Goal: Task Accomplishment & Management: Manage account settings

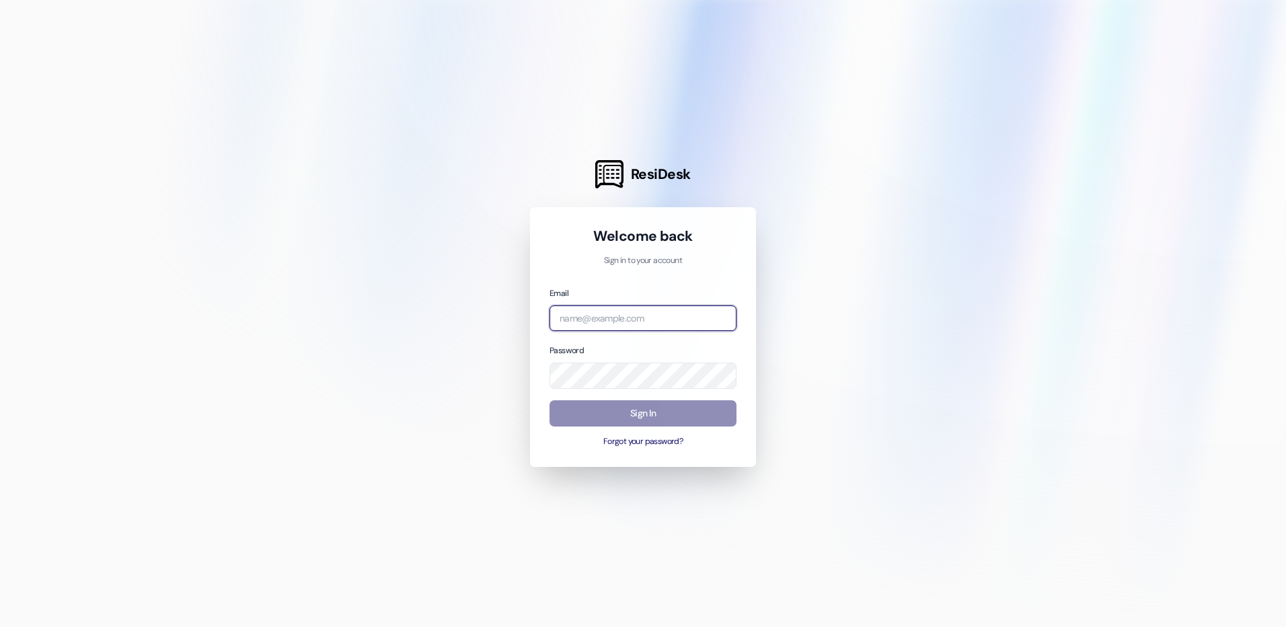
type input "[EMAIL_ADDRESS][DOMAIN_NAME]"
click at [612, 413] on button "Sign In" at bounding box center [643, 413] width 187 height 26
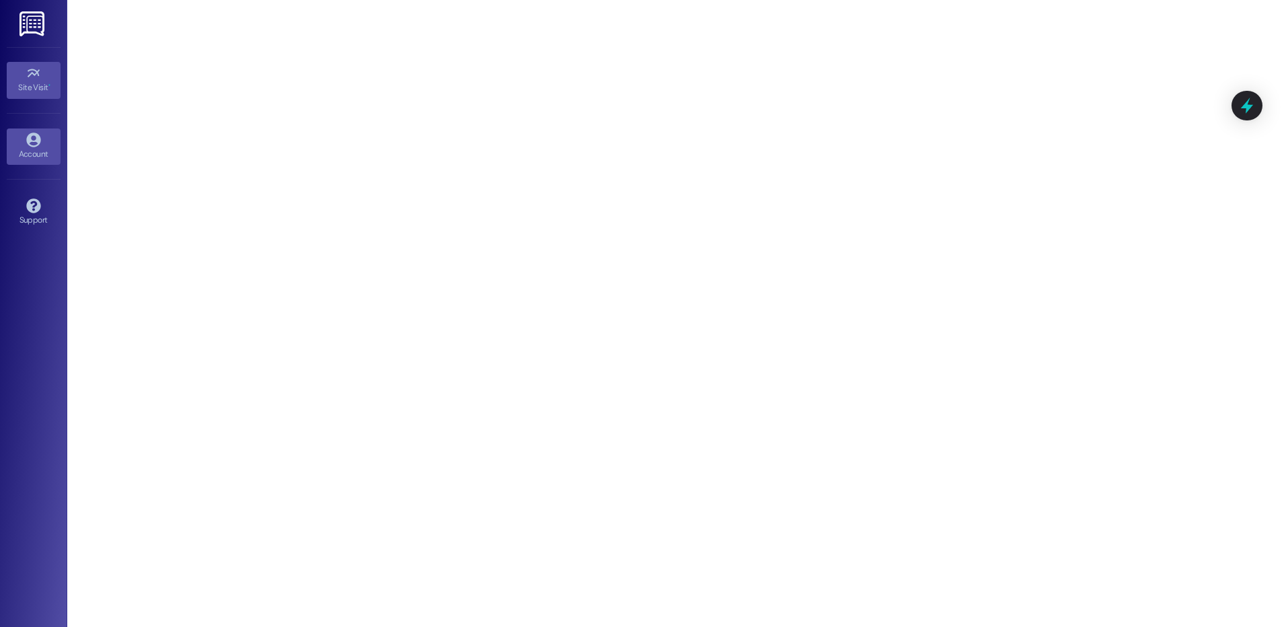
click at [35, 147] on div "Account" at bounding box center [33, 153] width 67 height 13
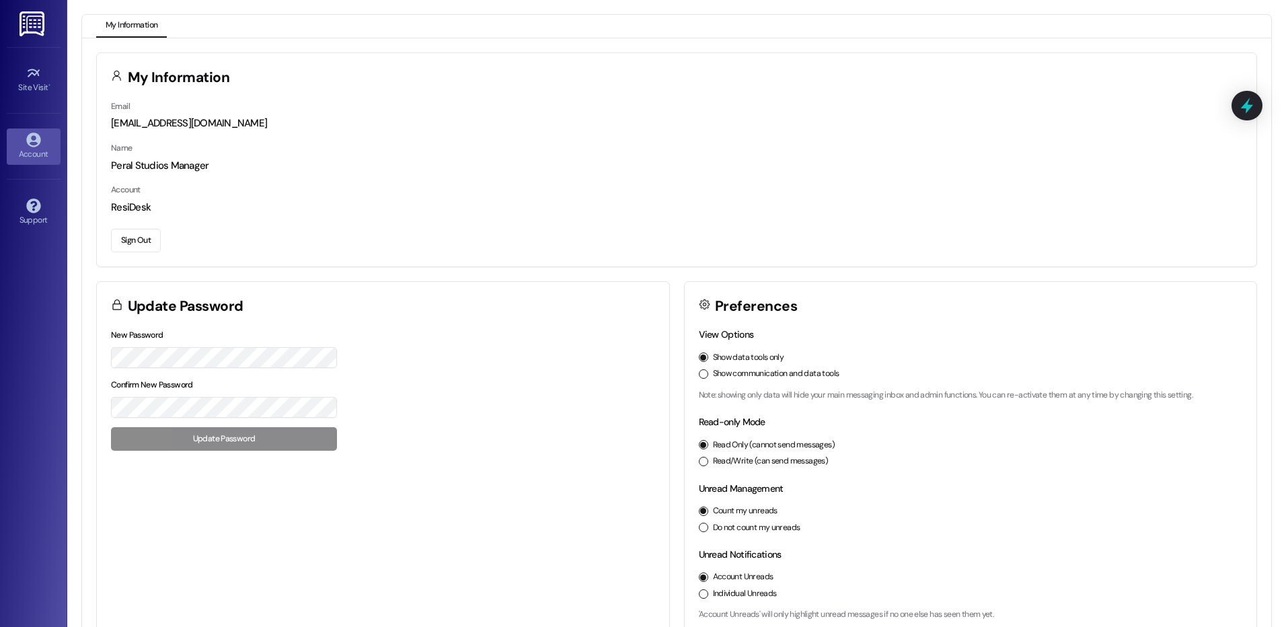
drag, startPoint x: 34, startPoint y: 118, endPoint x: 29, endPoint y: 112, distance: 8.1
click at [35, 121] on div "Account Go to Account" at bounding box center [34, 146] width 54 height 66
click at [32, 77] on icon at bounding box center [33, 73] width 15 height 15
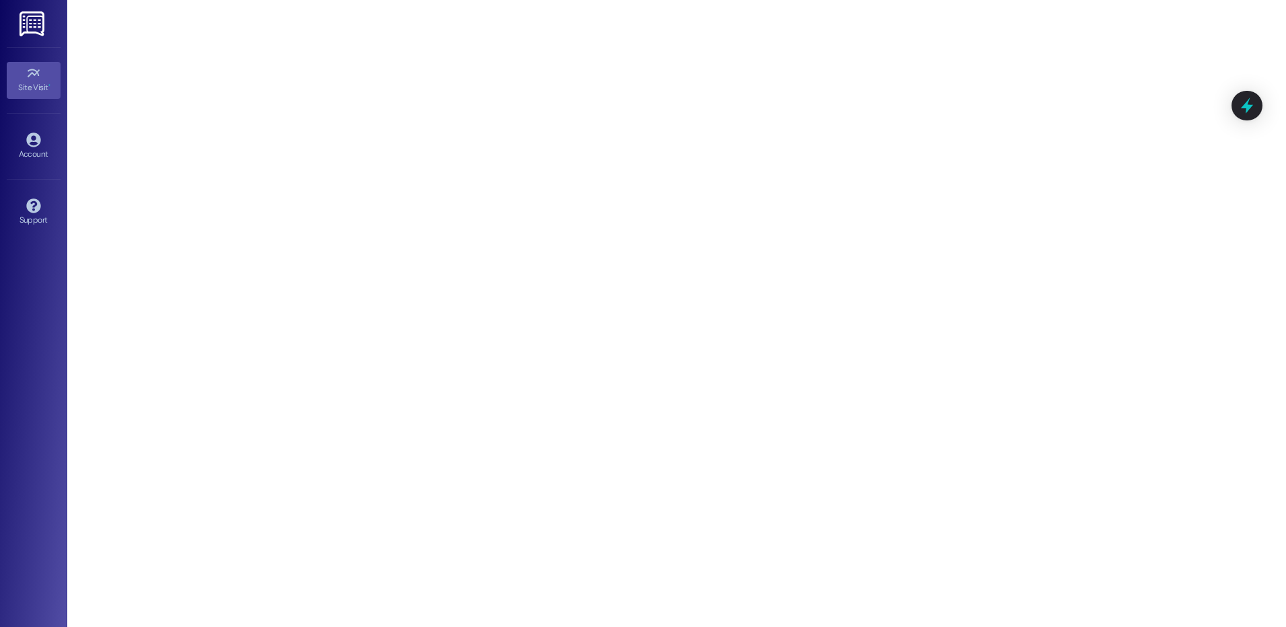
click at [35, 129] on link "Account" at bounding box center [34, 146] width 54 height 36
